Goal: Find specific page/section: Find specific page/section

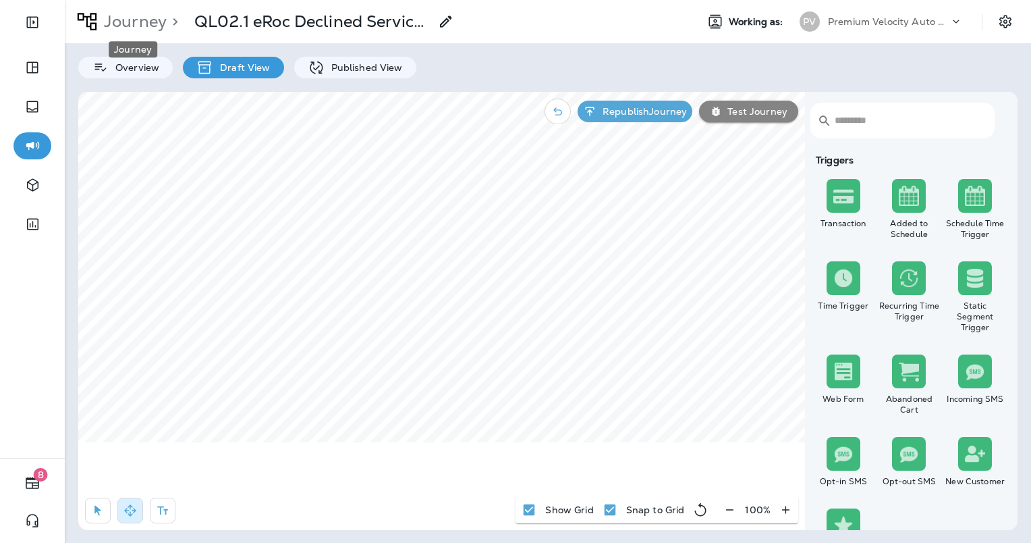
click at [148, 21] on p "Journey" at bounding box center [133, 21] width 68 height 20
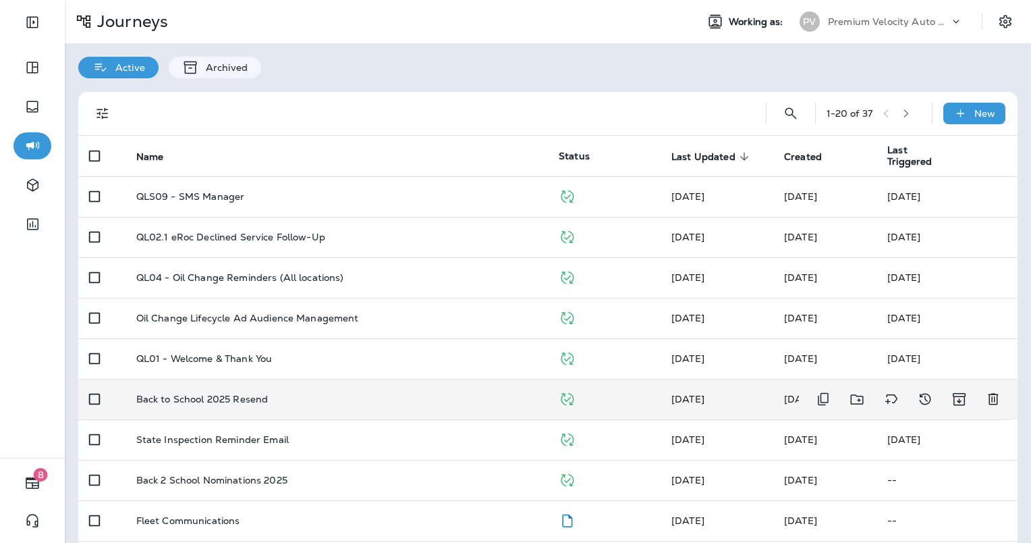
click at [351, 400] on div "Back to School 2025 Resend" at bounding box center [336, 399] width 401 height 11
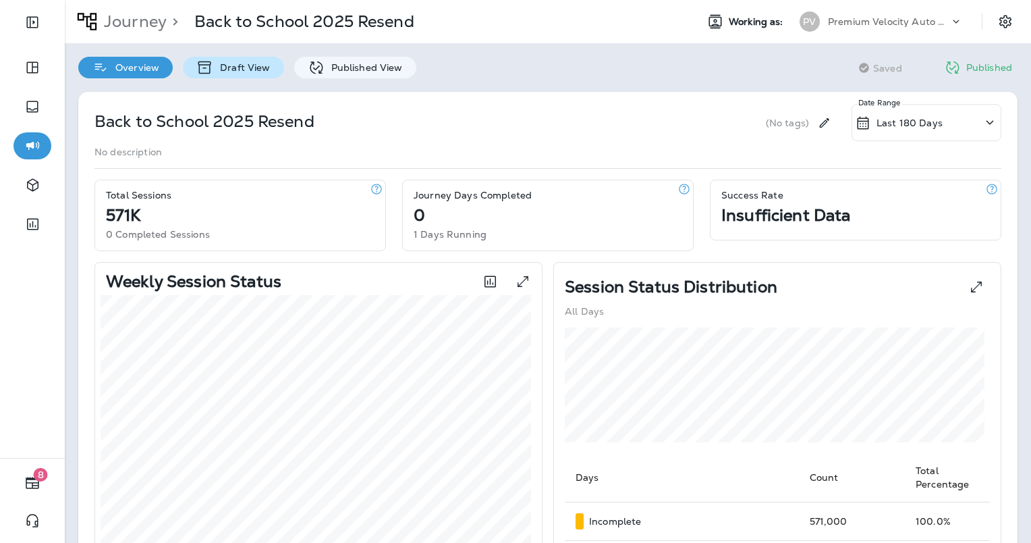
click at [254, 68] on p "Draft View" at bounding box center [241, 67] width 57 height 11
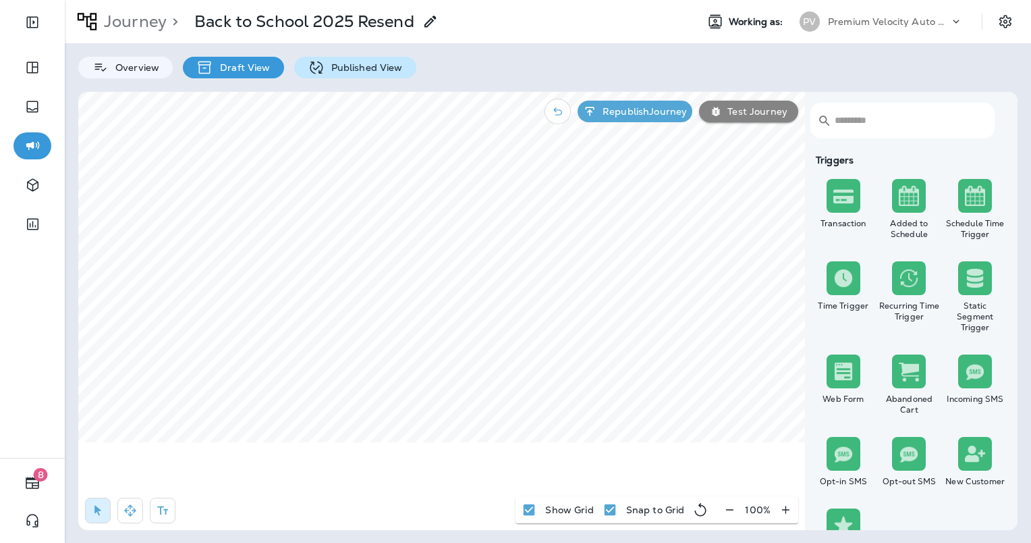
click at [348, 74] on div "Published View" at bounding box center [355, 68] width 122 height 22
